Goal: Task Accomplishment & Management: Manage account settings

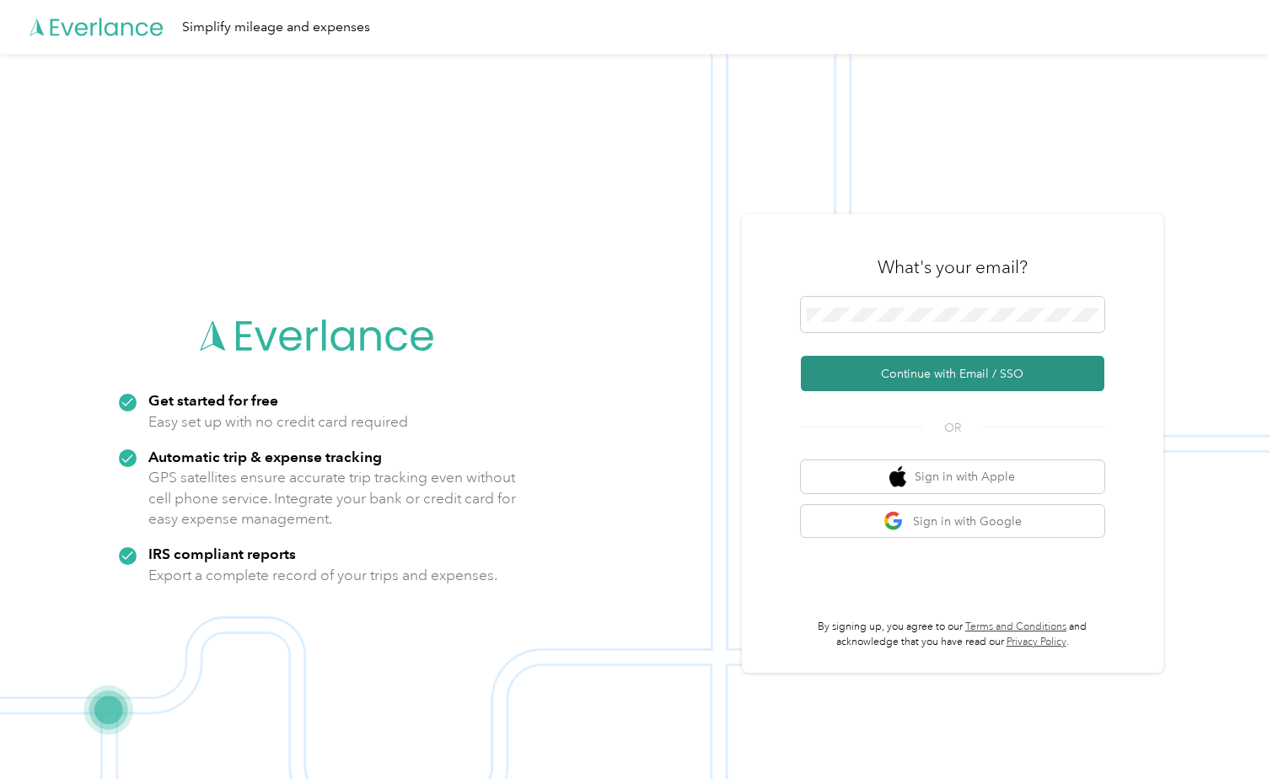
click at [1020, 376] on button "Continue with Email / SSO" at bounding box center [953, 373] width 304 height 35
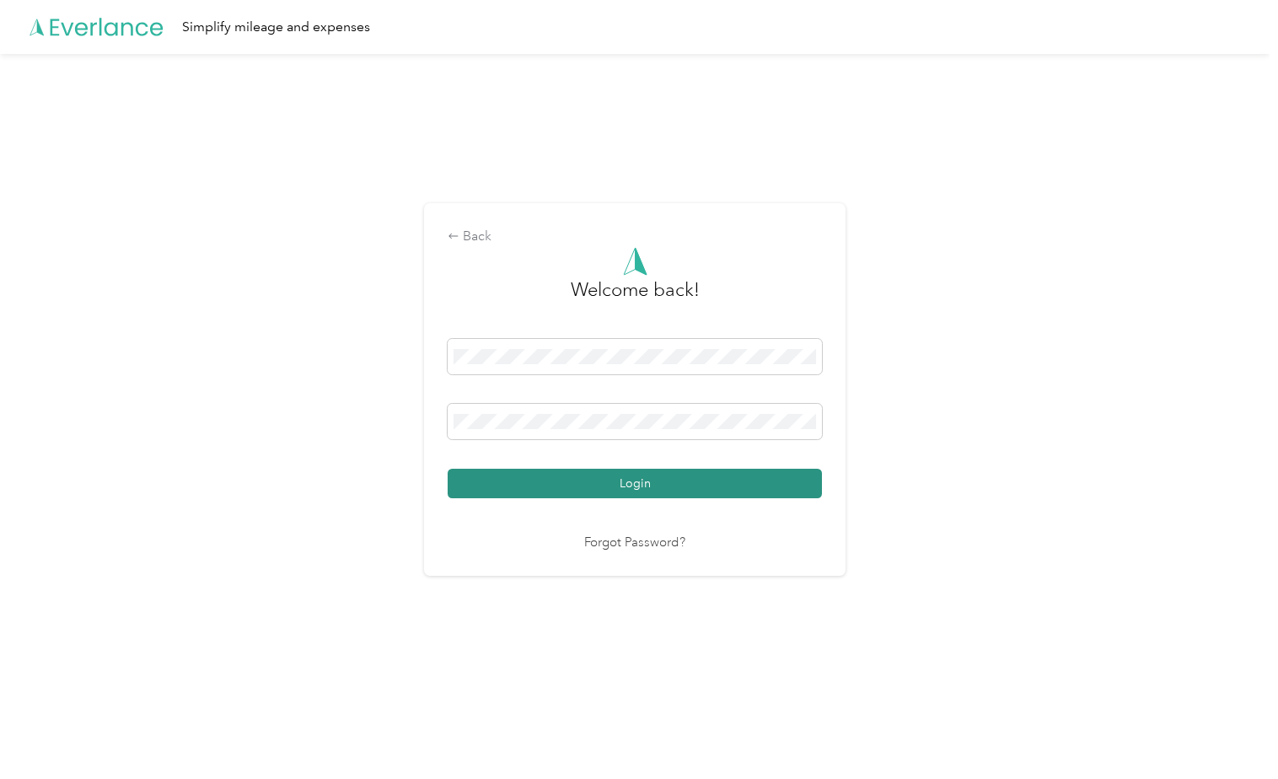
click at [654, 485] on button "Login" at bounding box center [635, 484] width 374 height 30
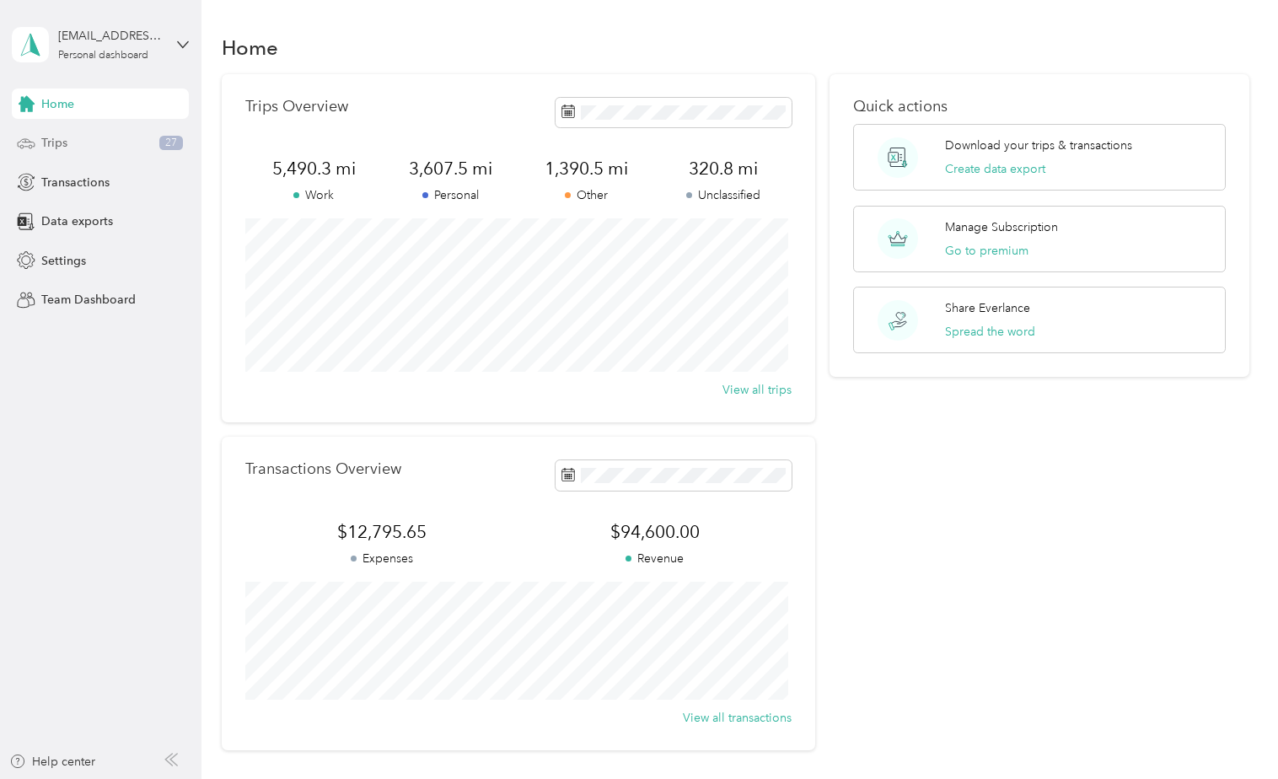
click at [46, 142] on span "Trips" at bounding box center [54, 143] width 26 height 18
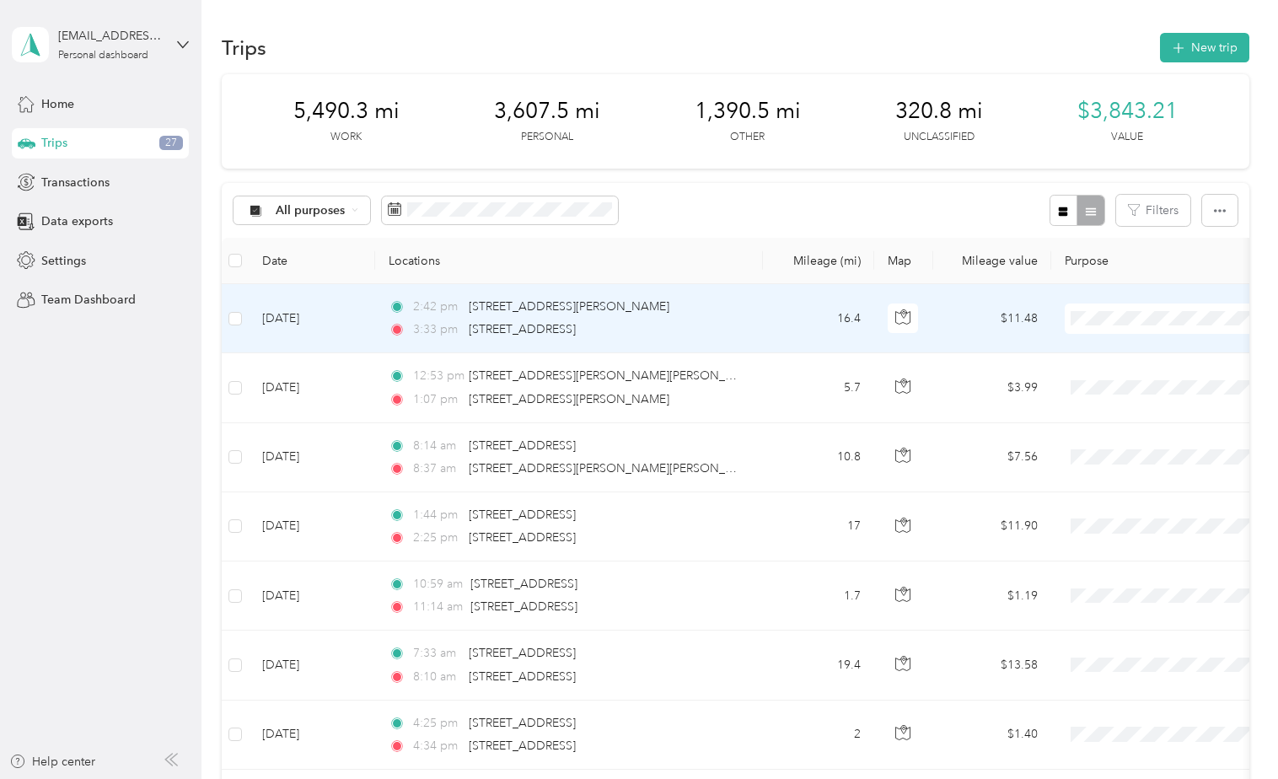
click at [1133, 351] on span "Work" at bounding box center [1185, 351] width 156 height 18
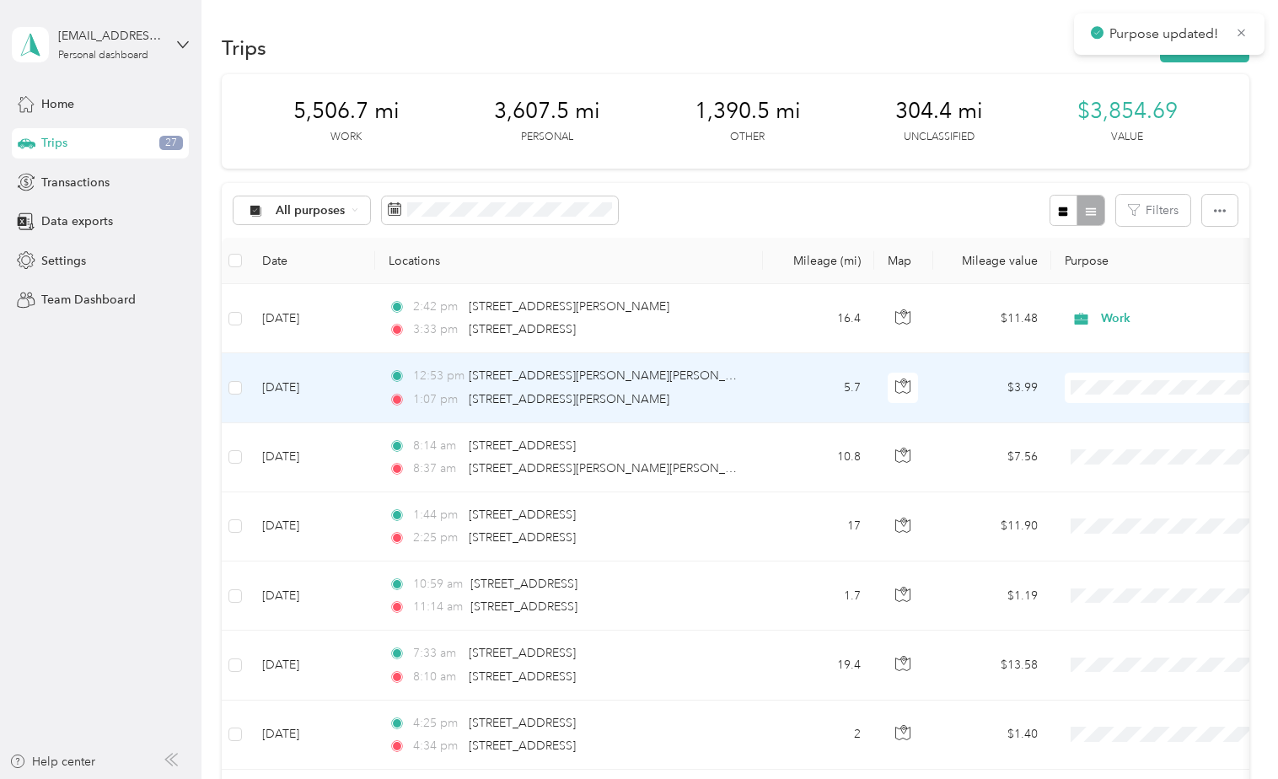
click at [1127, 418] on span "Work" at bounding box center [1185, 416] width 156 height 18
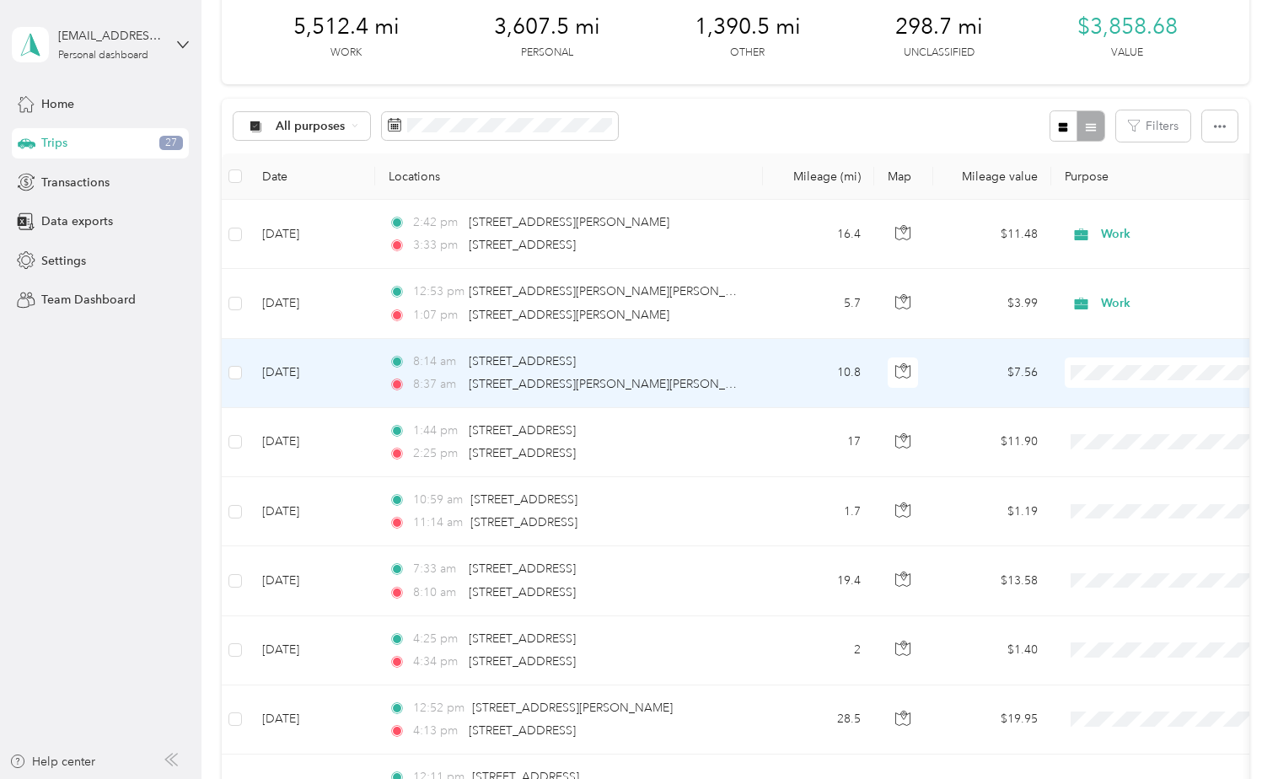
click at [1113, 406] on span "Work" at bounding box center [1185, 404] width 156 height 18
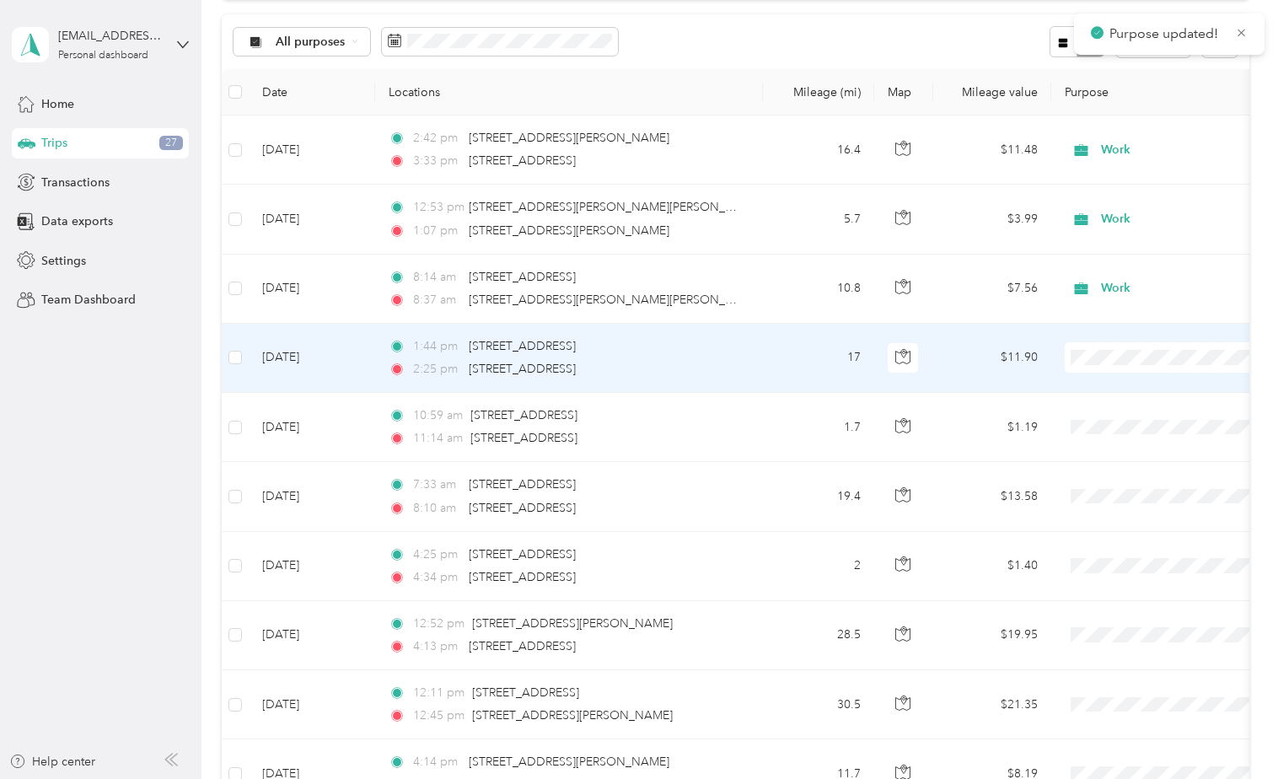
click at [1100, 366] on span at bounding box center [1169, 357] width 209 height 30
click at [1103, 385] on span "Work" at bounding box center [1171, 389] width 186 height 18
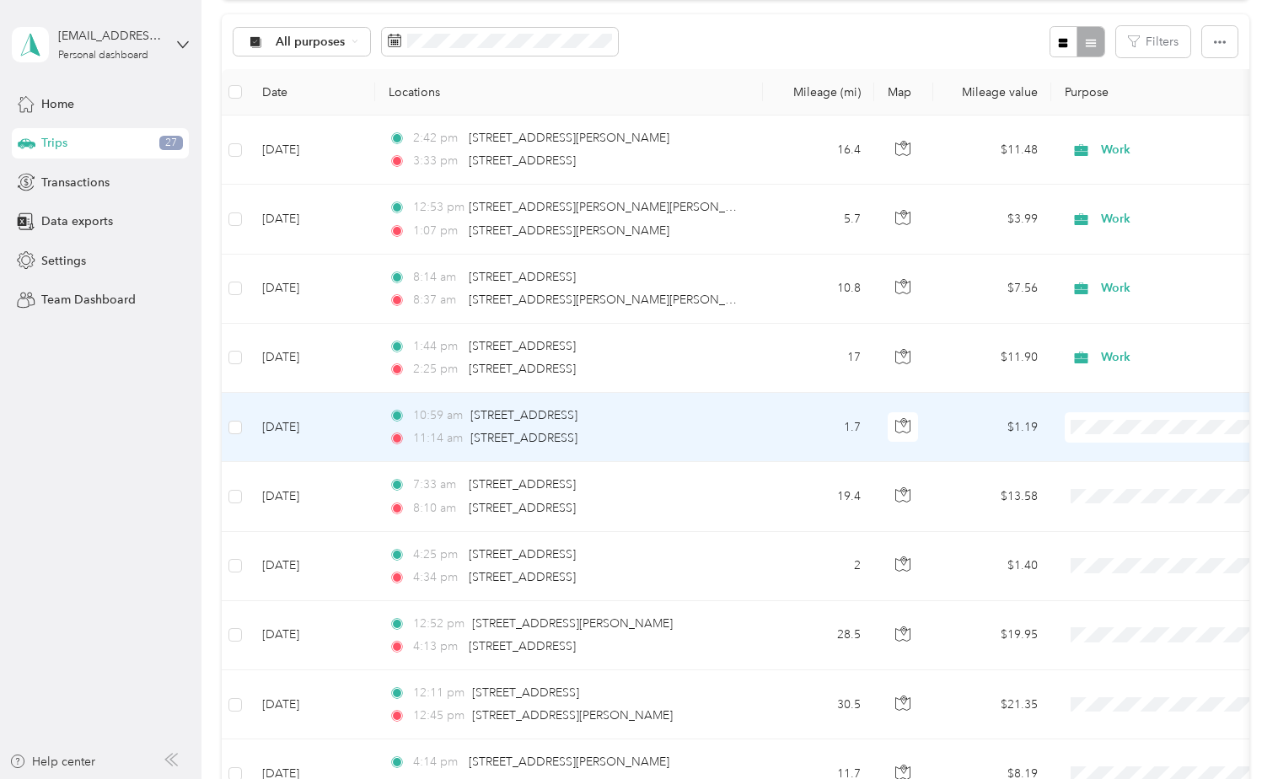
click at [1113, 455] on span "Work" at bounding box center [1185, 459] width 156 height 18
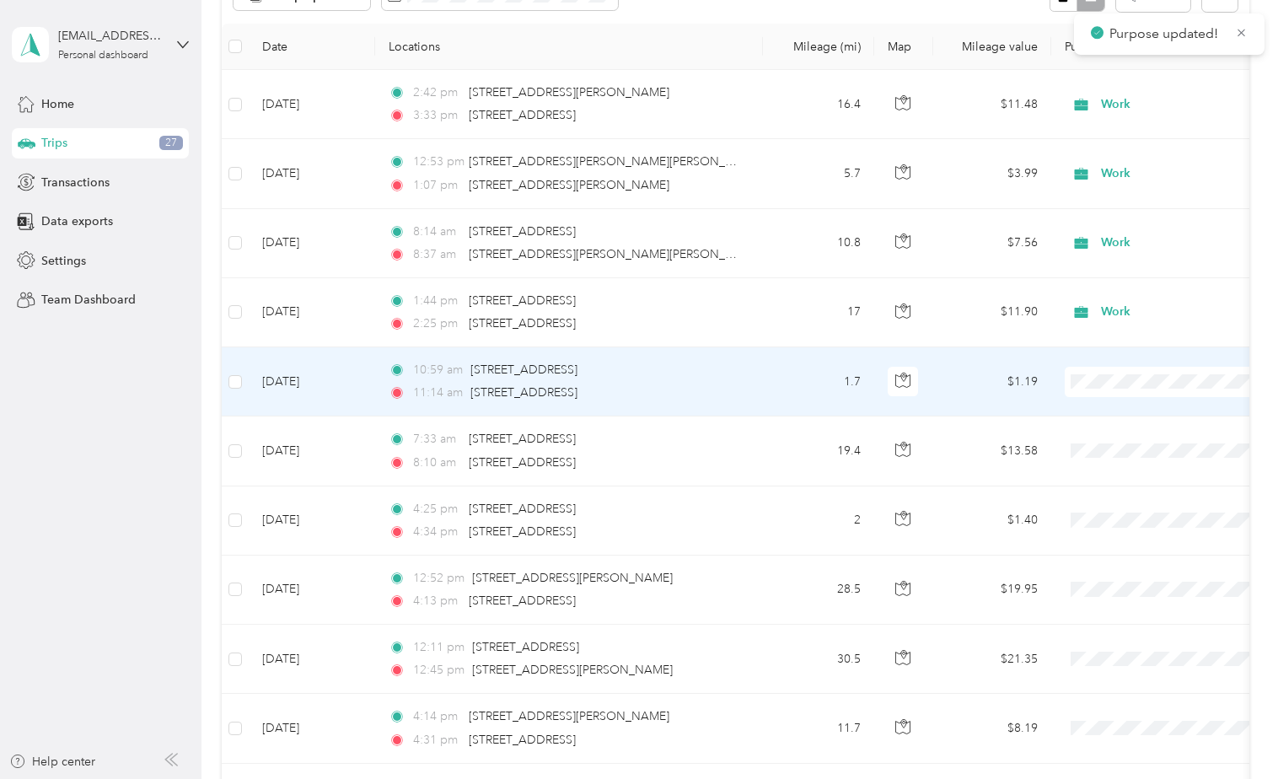
scroll to position [253, 0]
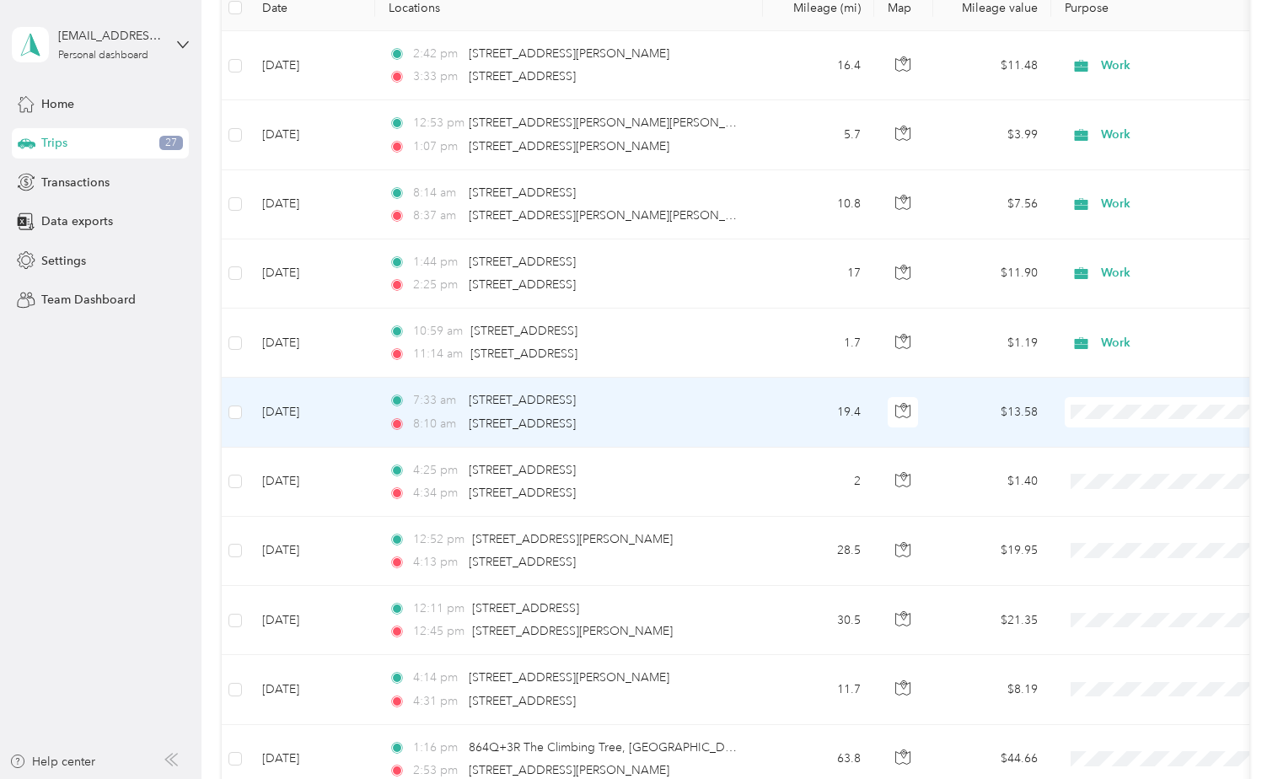
click at [1098, 440] on icon at bounding box center [1088, 443] width 21 height 13
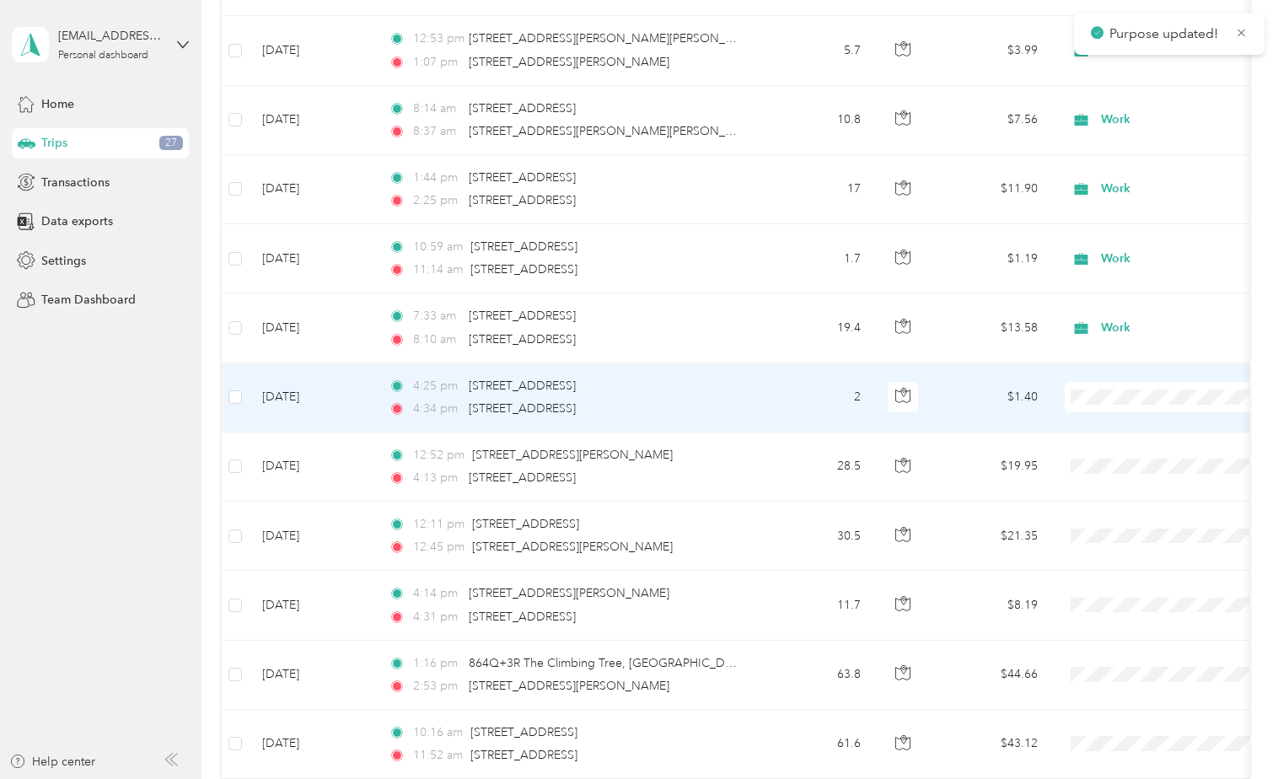
click at [1124, 459] on span "Personal" at bounding box center [1185, 458] width 156 height 18
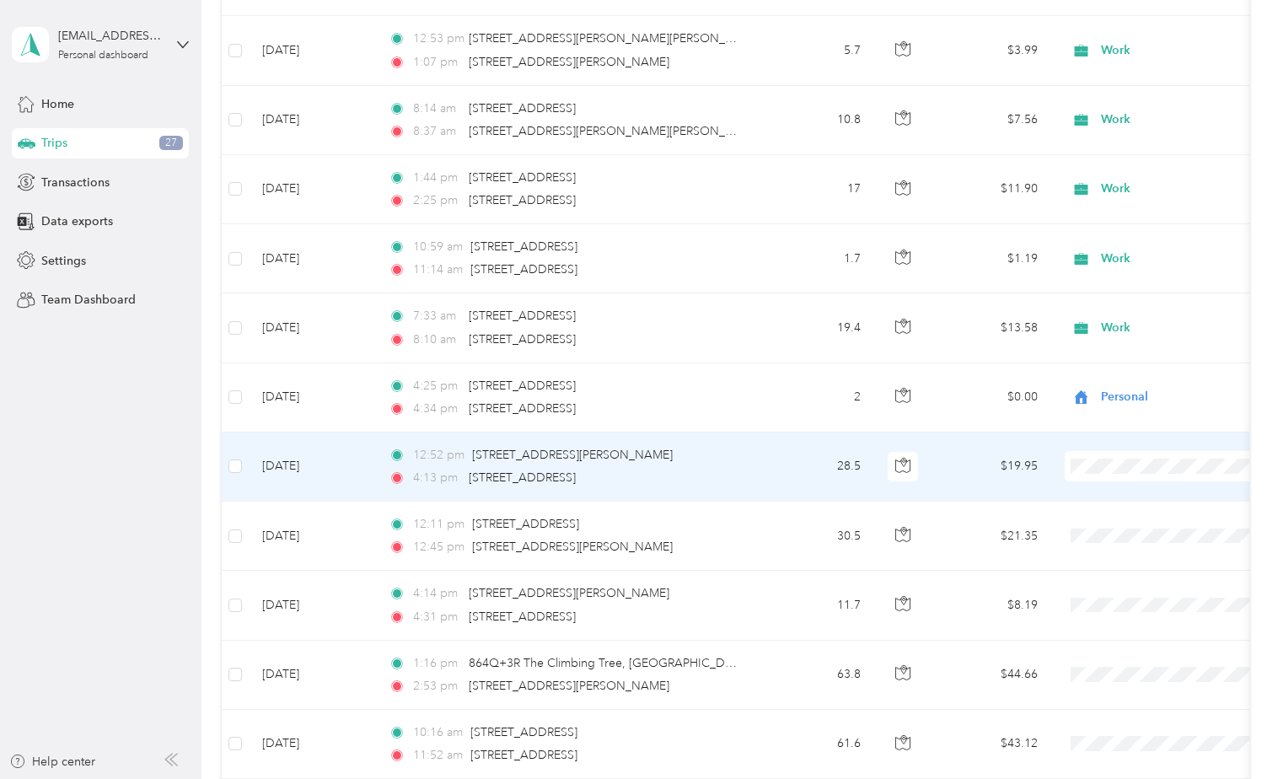
click at [1118, 521] on span "Personal" at bounding box center [1185, 524] width 156 height 18
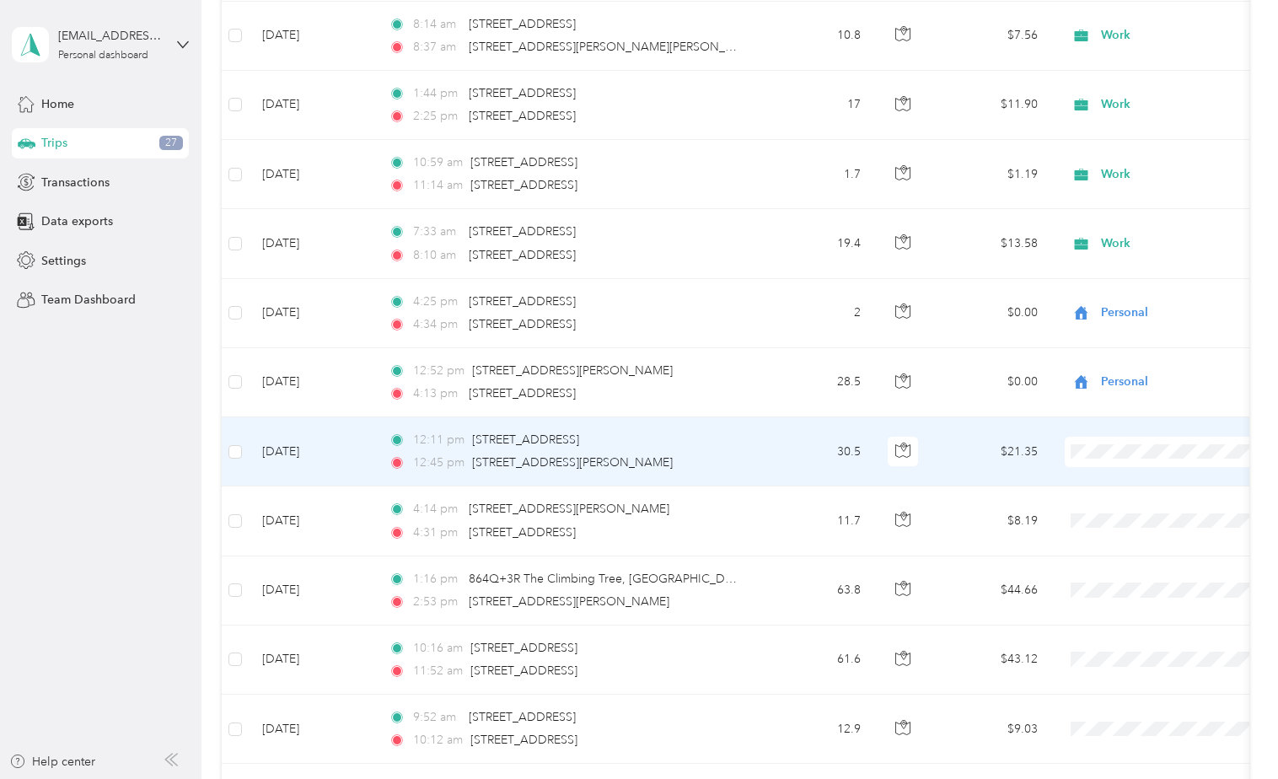
click at [1134, 506] on span "Personal" at bounding box center [1185, 513] width 156 height 18
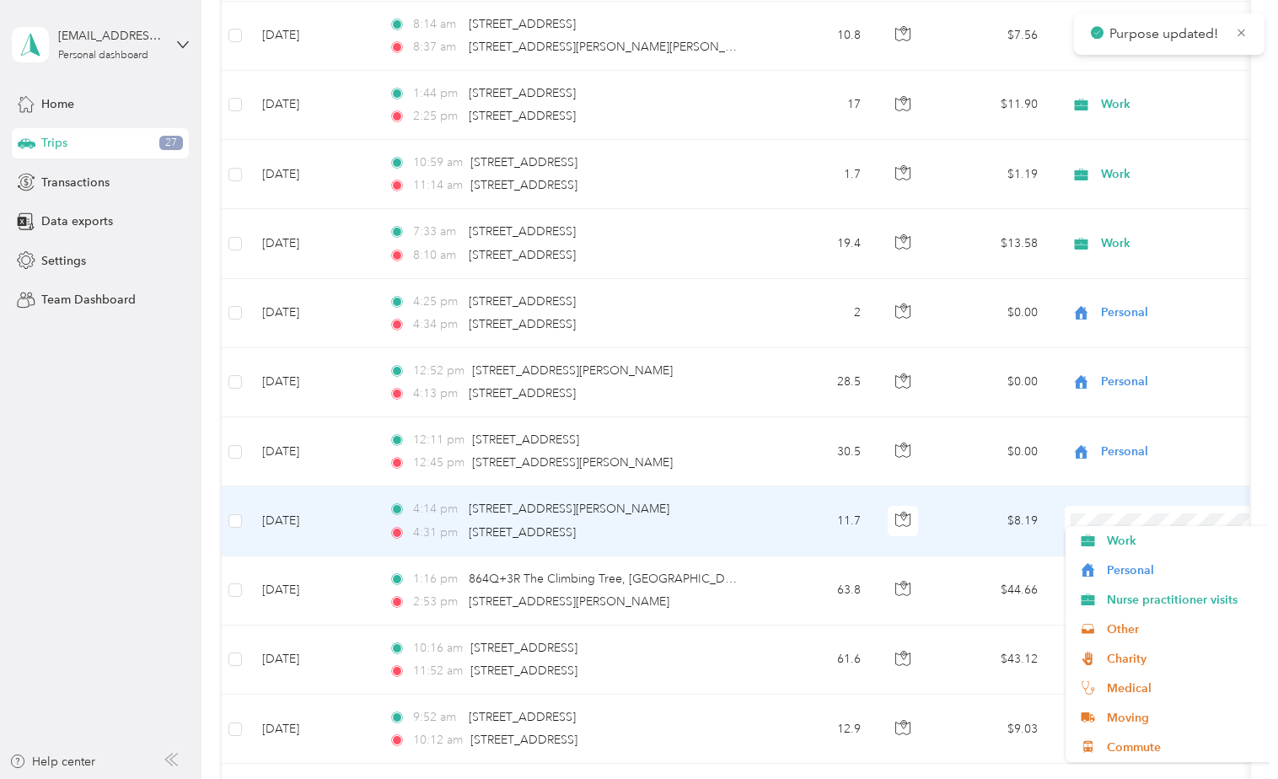
scroll to position [506, 0]
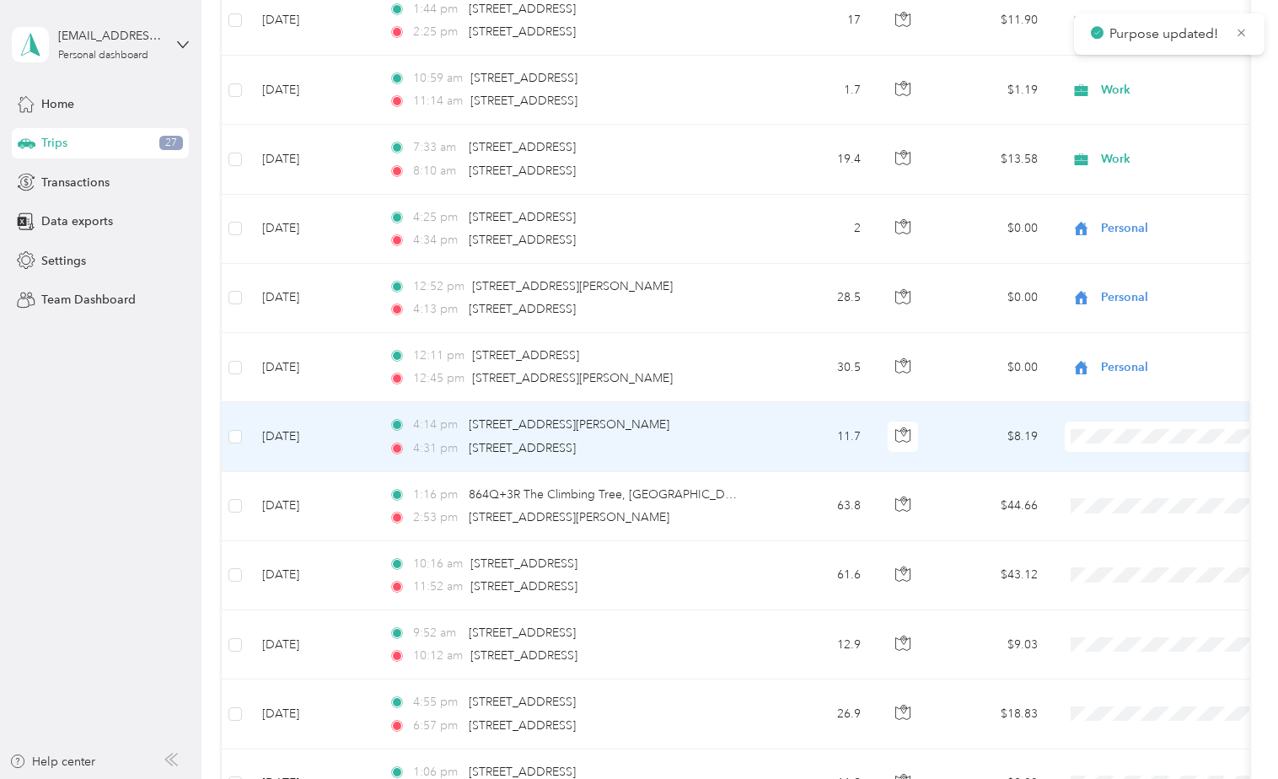
click at [1117, 497] on span "Personal" at bounding box center [1185, 498] width 156 height 18
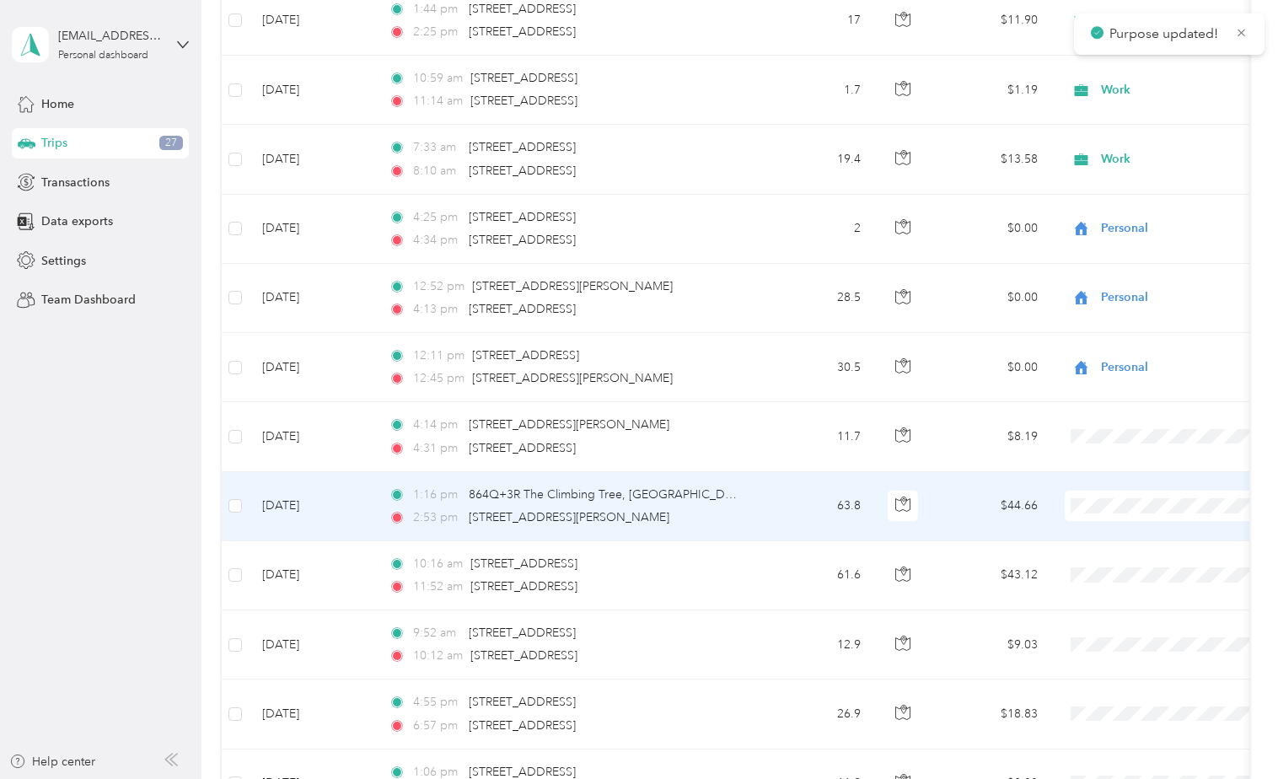
scroll to position [590, 0]
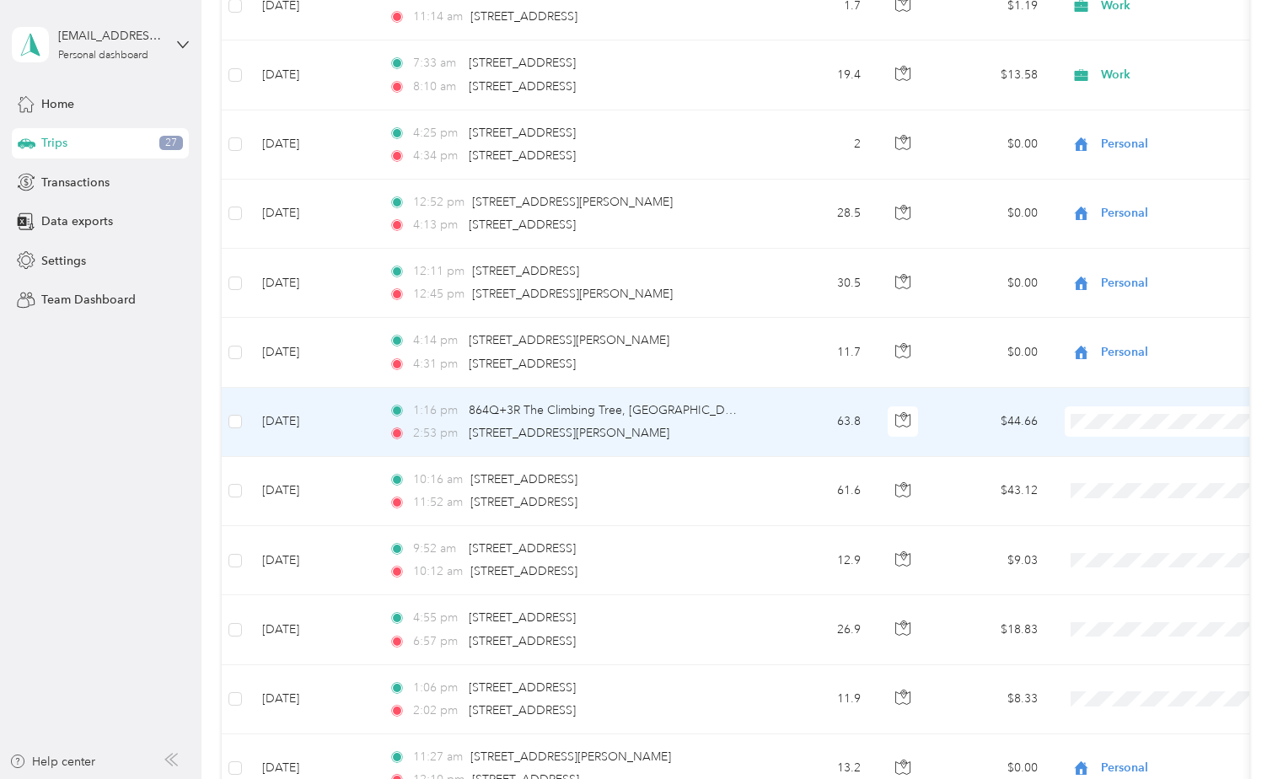
click at [1104, 454] on span "Work" at bounding box center [1171, 453] width 186 height 18
click at [1090, 423] on icon at bounding box center [1081, 421] width 21 height 13
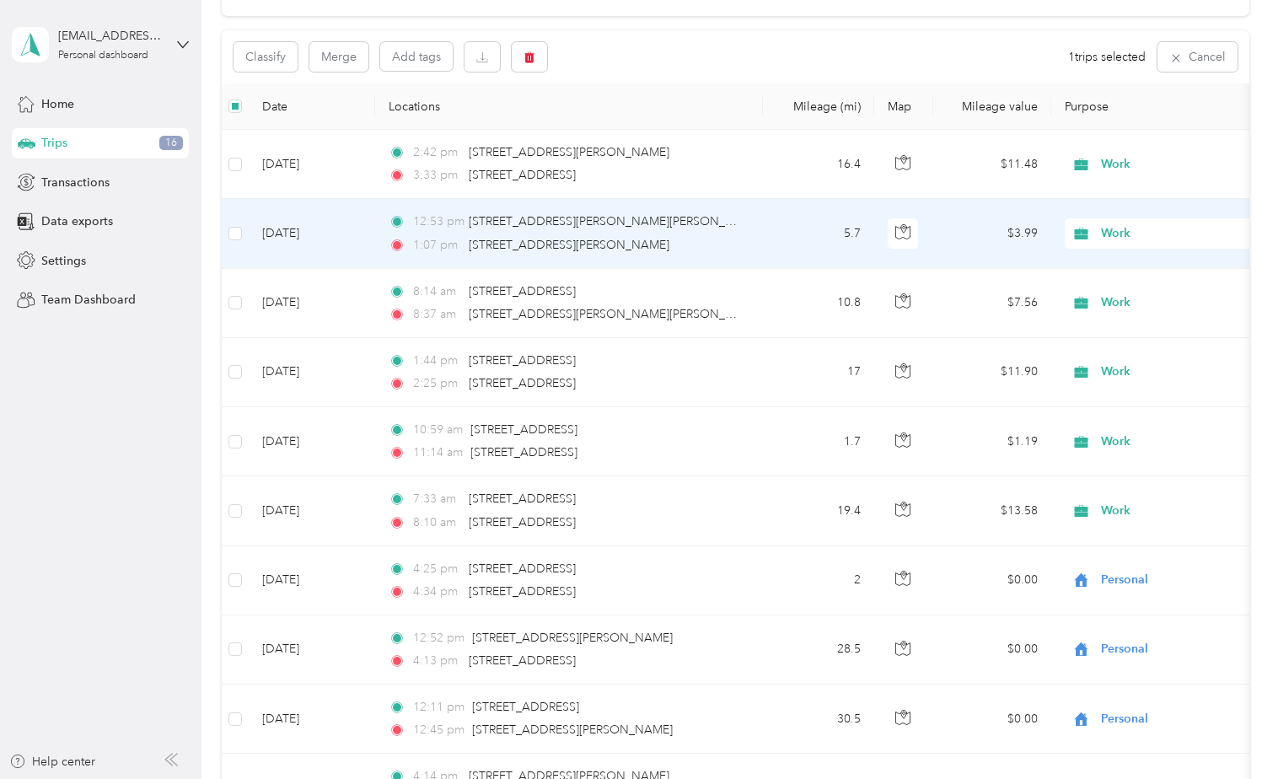
scroll to position [0, 0]
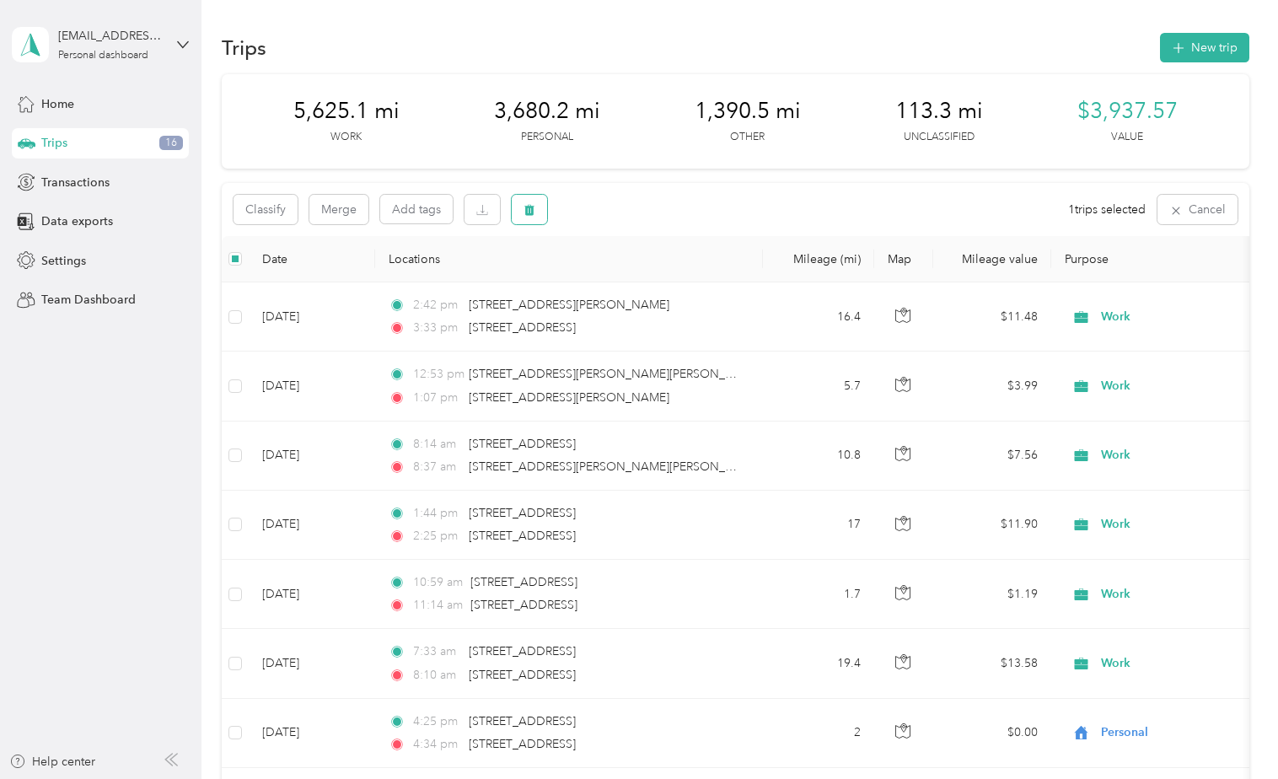
click at [533, 214] on icon "button" at bounding box center [530, 210] width 10 height 11
click at [655, 283] on button "Yes" at bounding box center [655, 279] width 33 height 27
click at [536, 215] on button "button" at bounding box center [529, 210] width 35 height 30
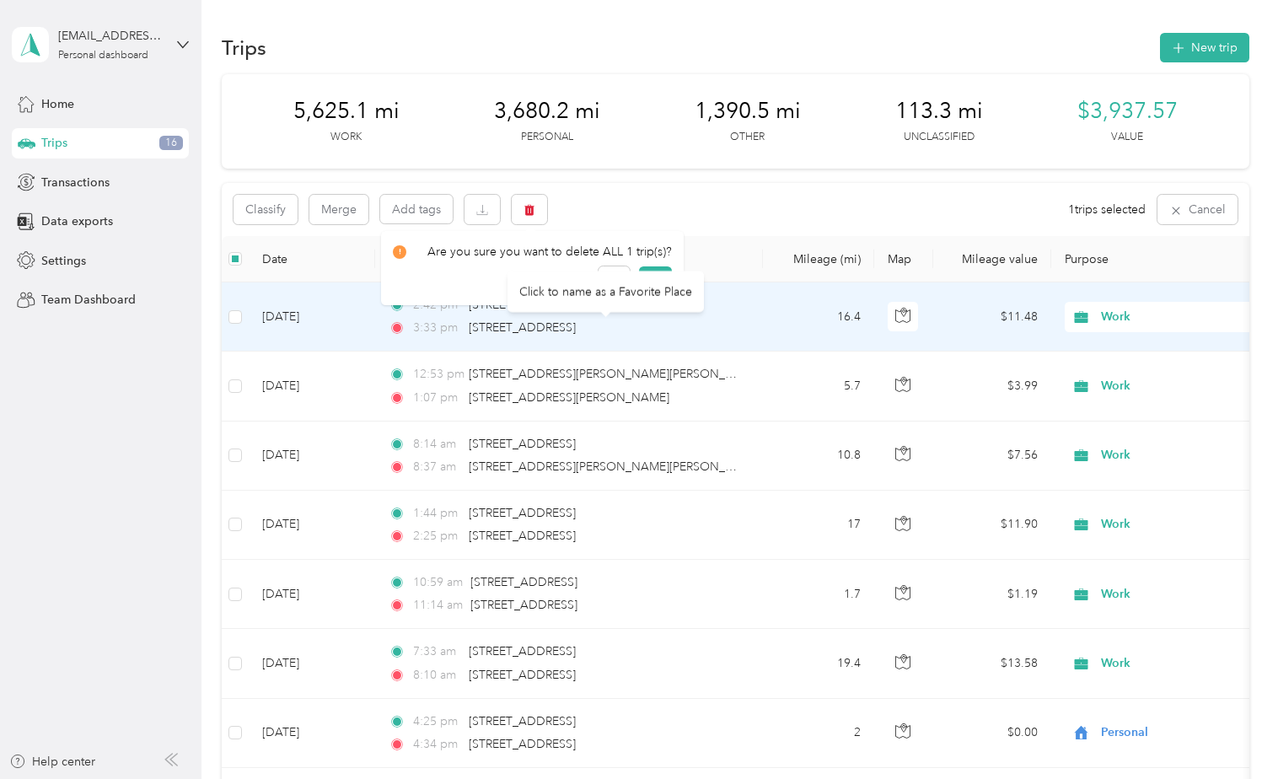
click at [659, 279] on div "Click to name as a Favorite Place" at bounding box center [606, 291] width 196 height 41
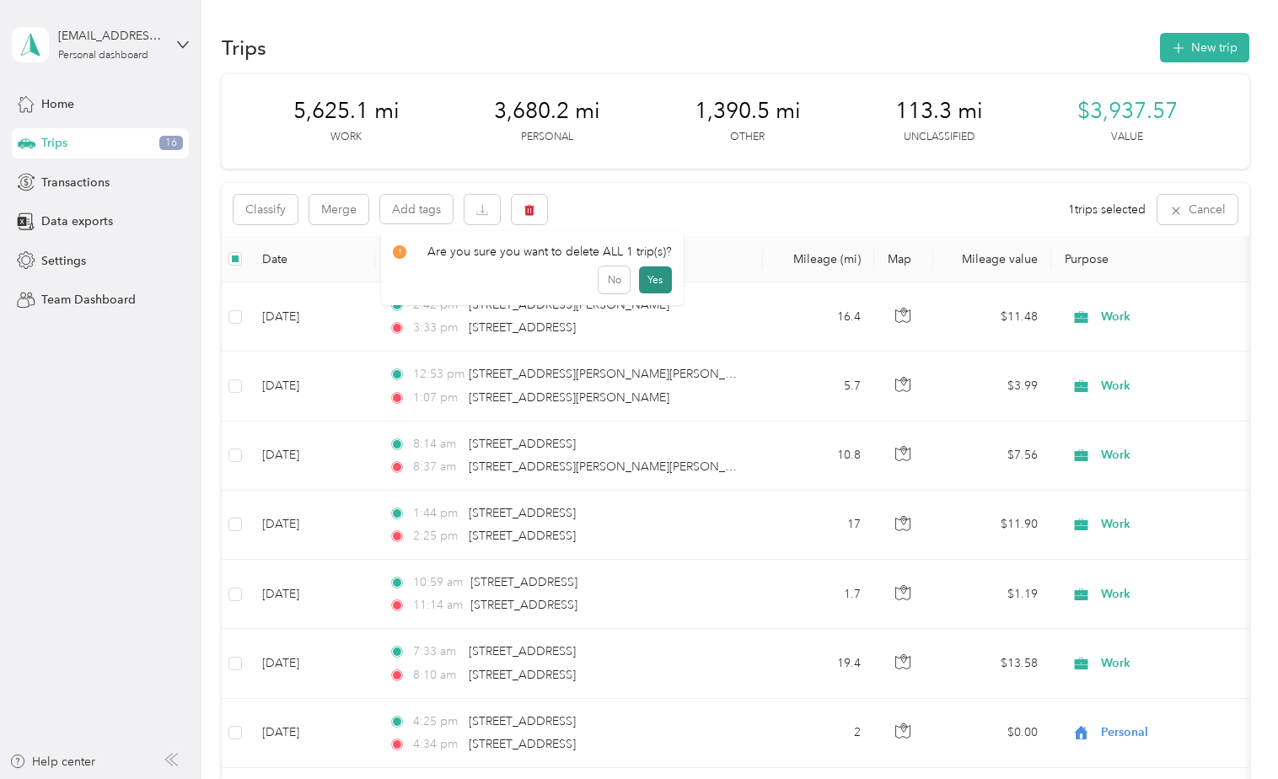
click at [649, 279] on button "Yes" at bounding box center [655, 279] width 33 height 27
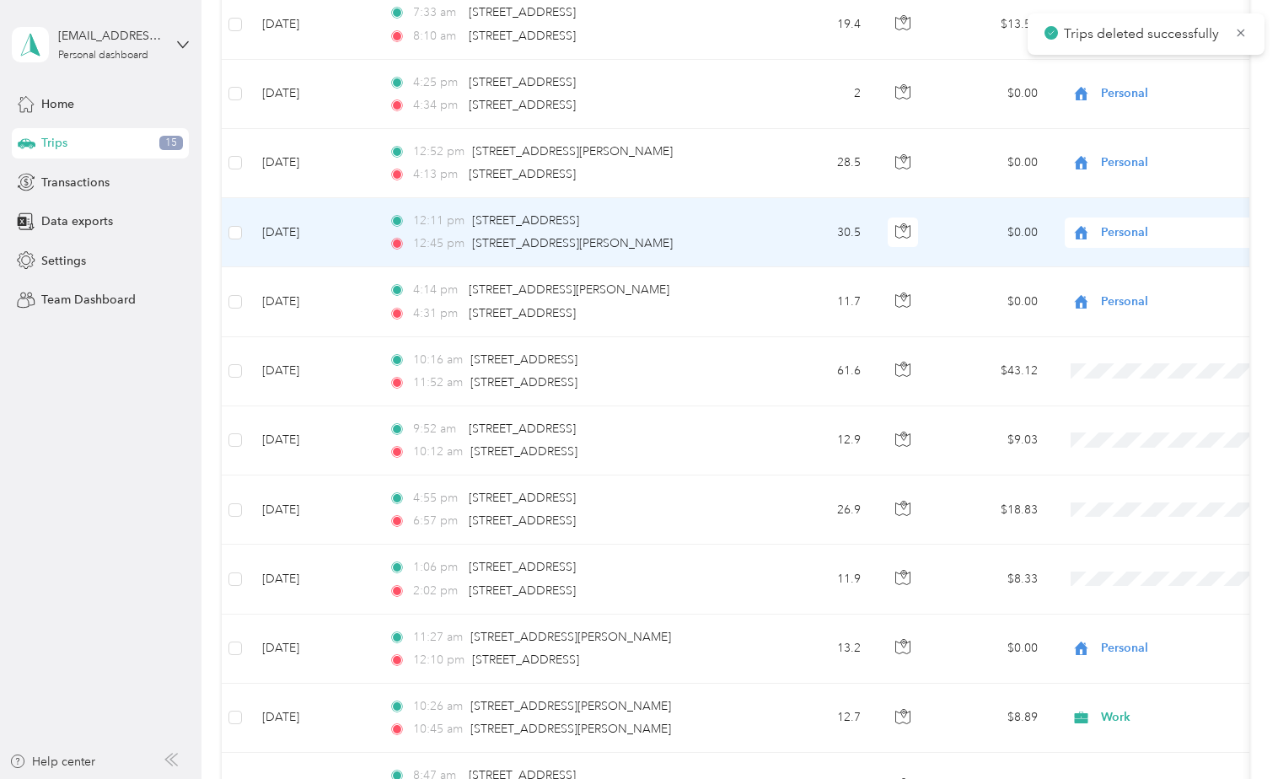
scroll to position [675, 0]
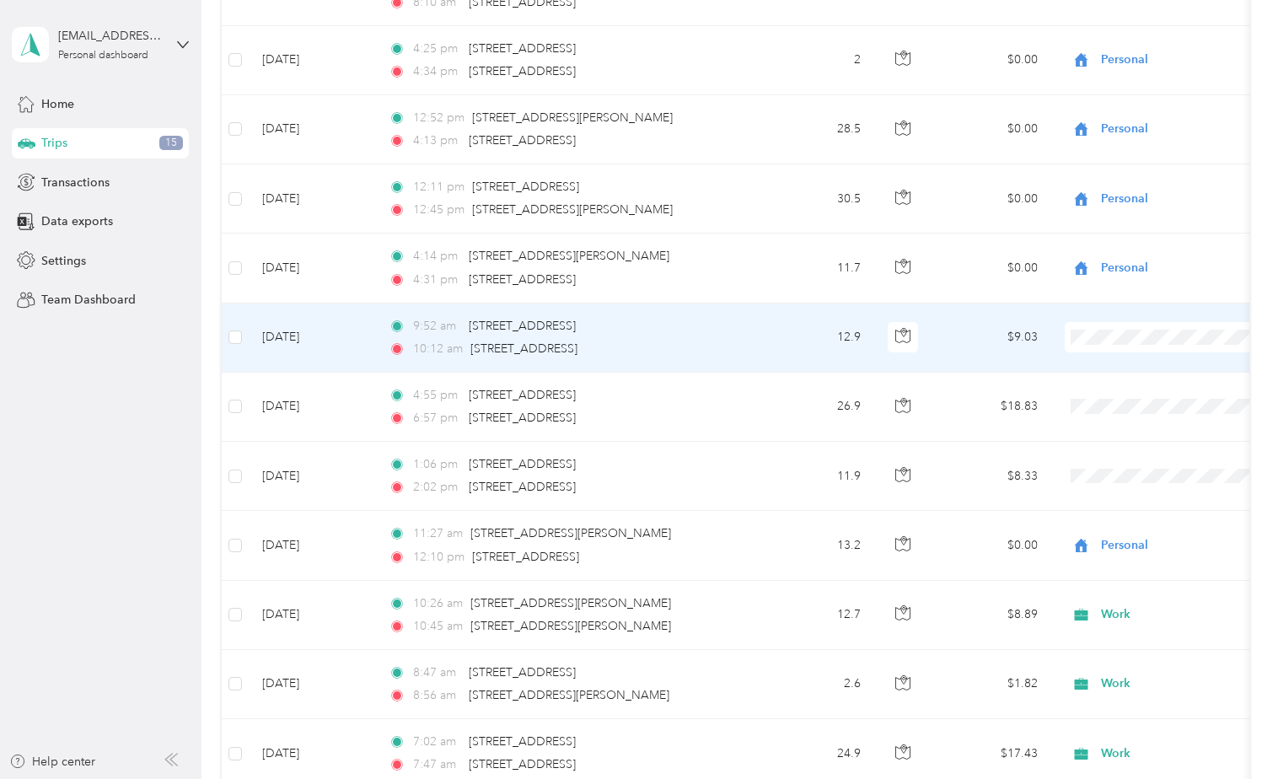
click at [1123, 394] on span "Personal" at bounding box center [1185, 399] width 156 height 18
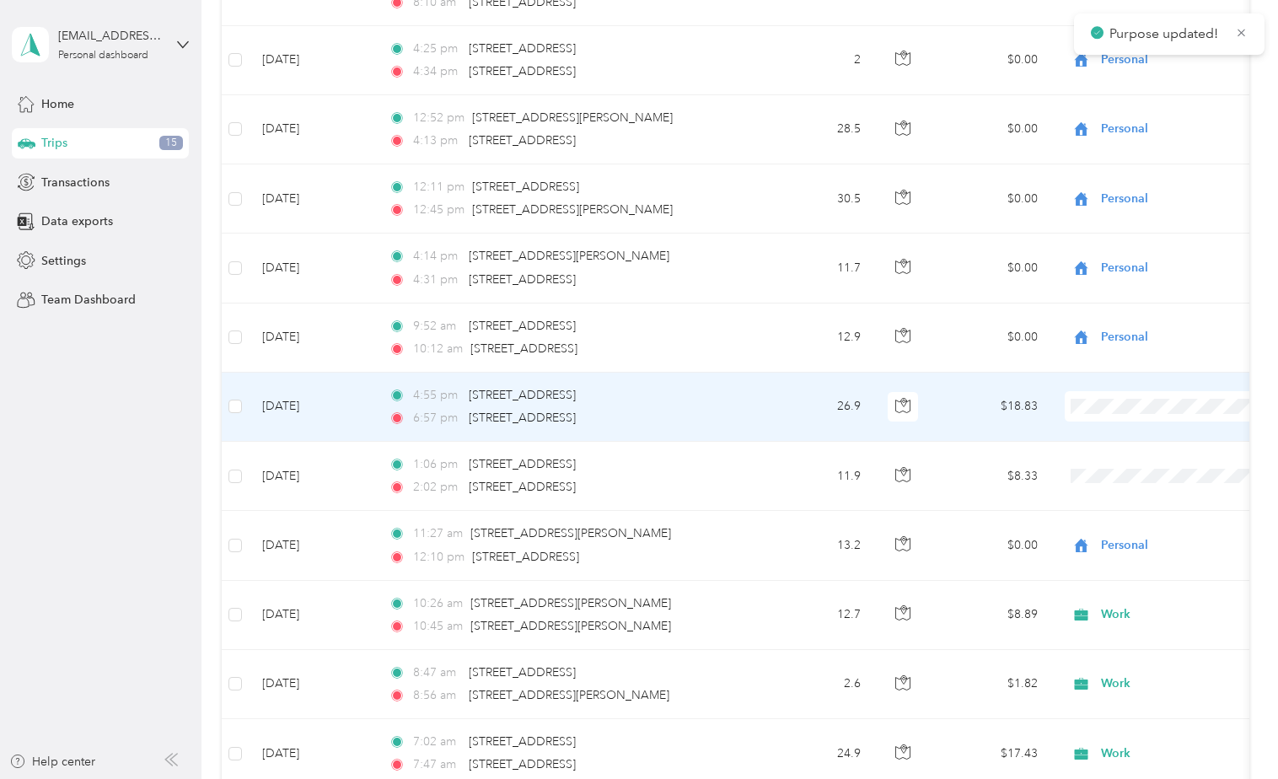
click at [1138, 466] on span "Personal" at bounding box center [1185, 468] width 156 height 18
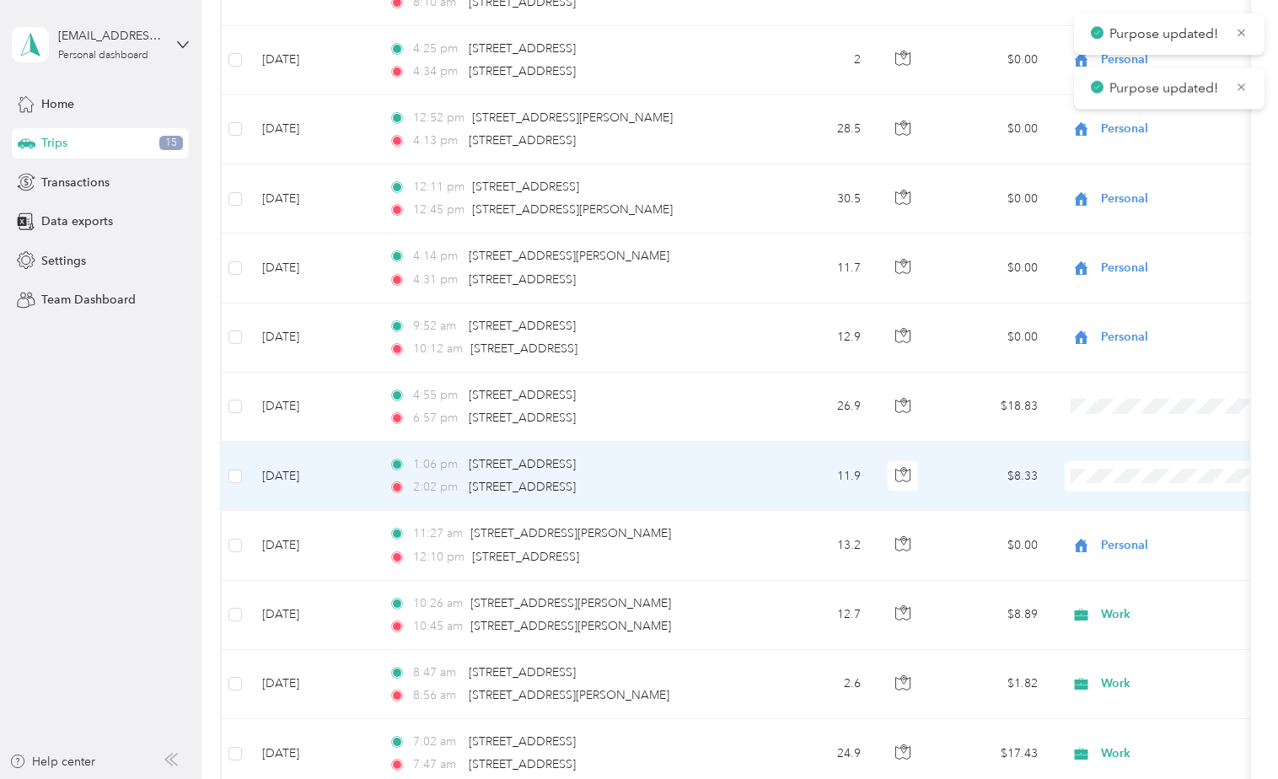
scroll to position [759, 0]
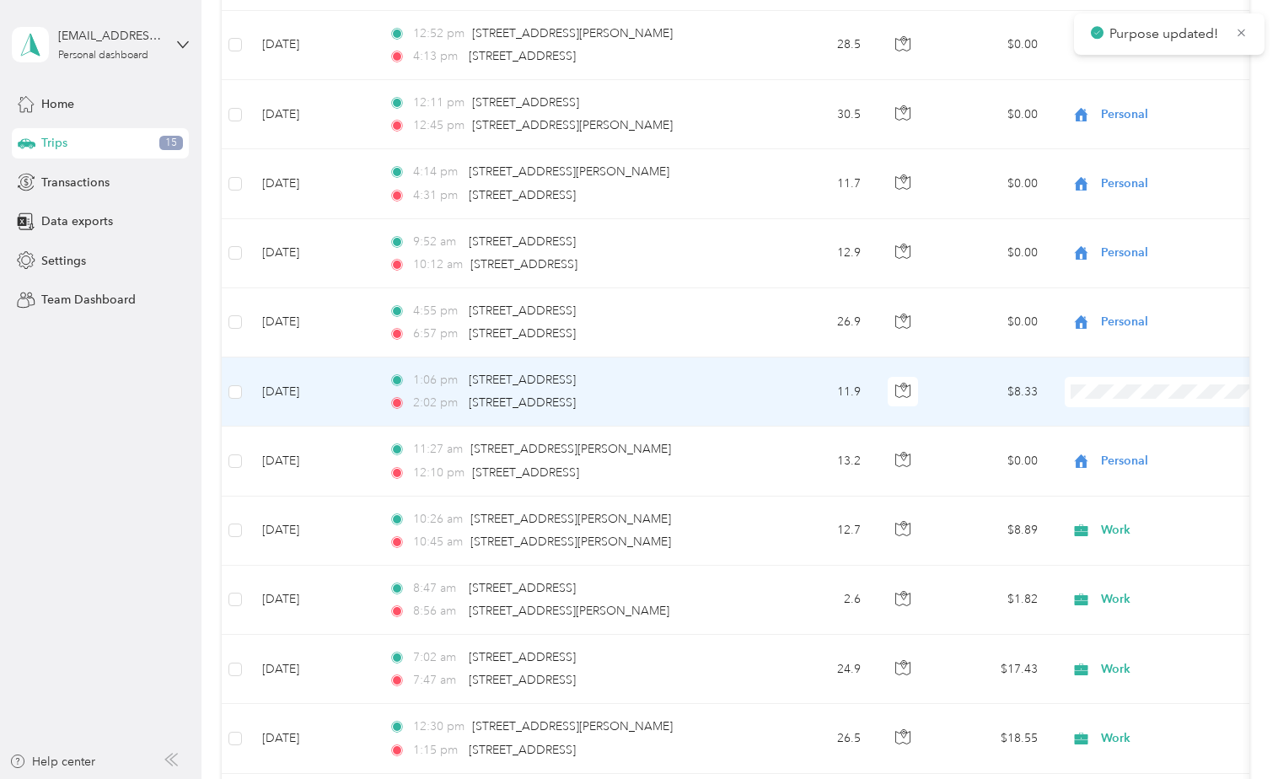
click at [1118, 400] on span at bounding box center [1169, 392] width 209 height 30
click at [1129, 453] on span "Personal" at bounding box center [1185, 453] width 156 height 18
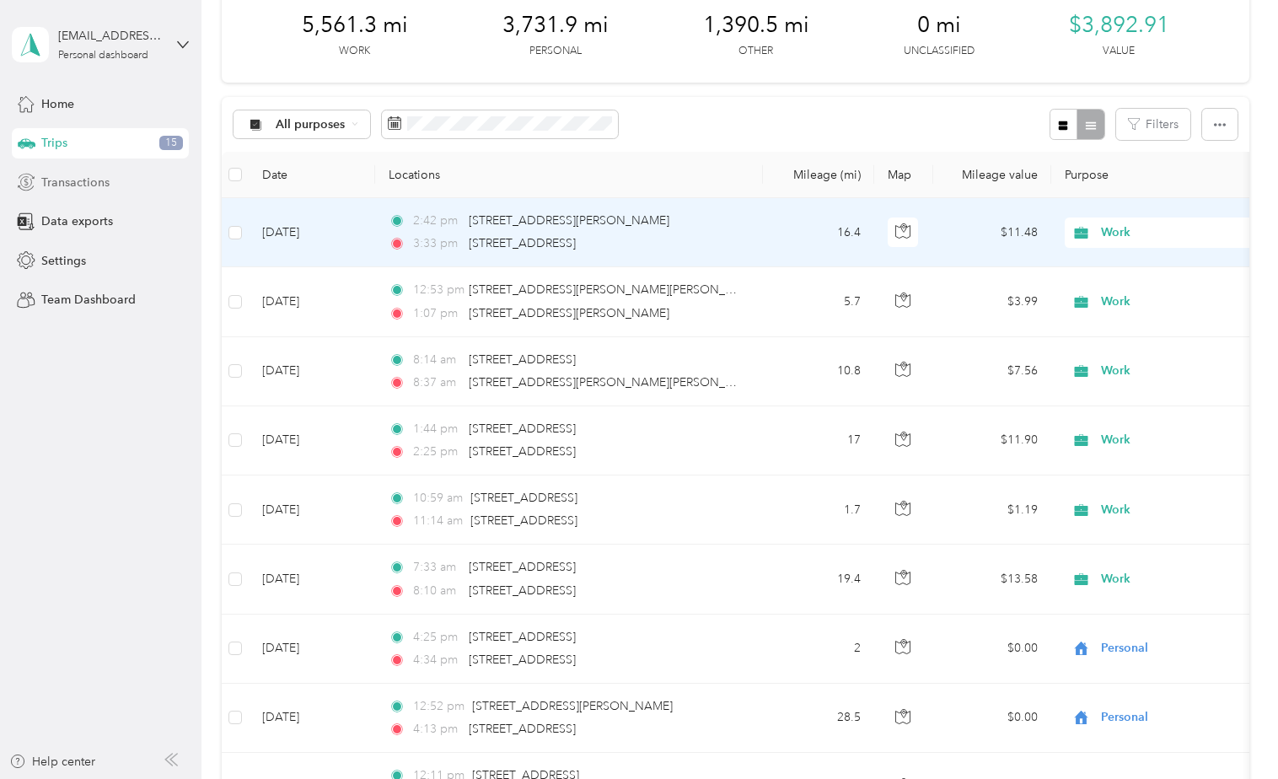
scroll to position [84, 0]
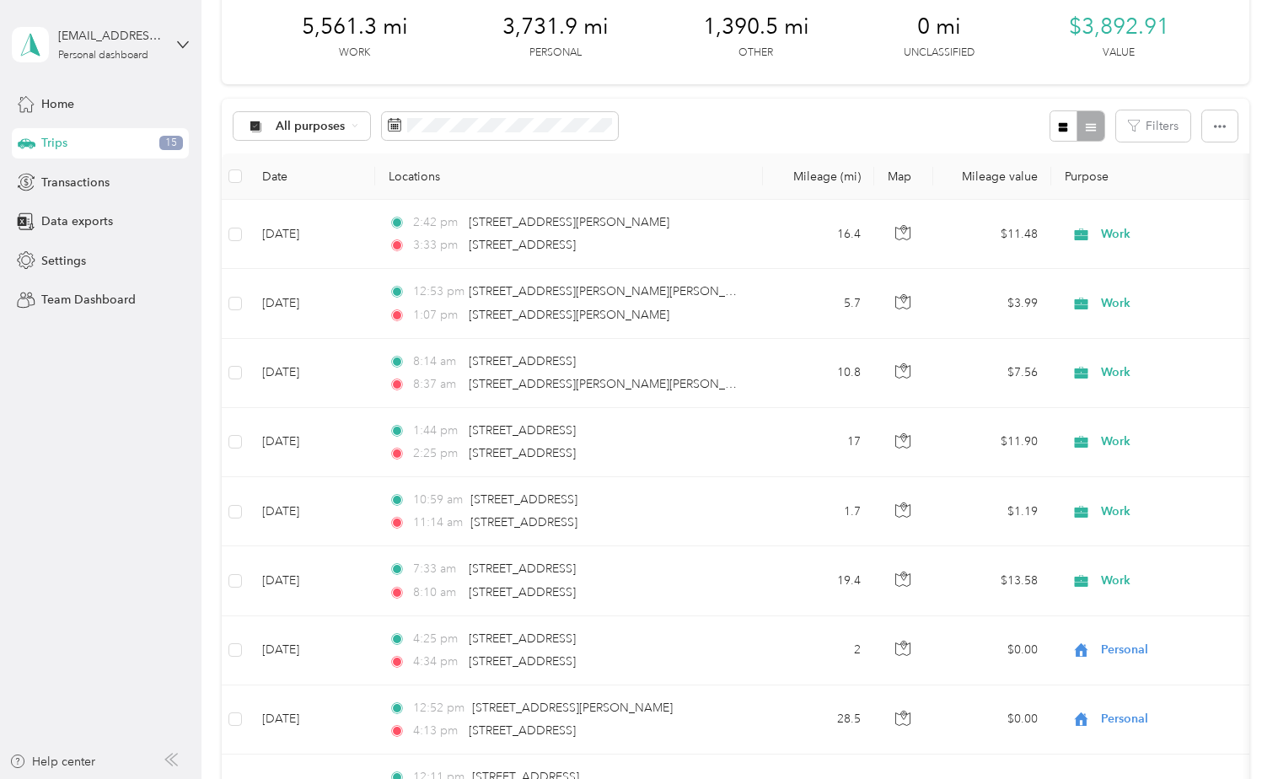
click at [72, 145] on div "Trips 15" at bounding box center [100, 143] width 177 height 30
